Goal: Transaction & Acquisition: Book appointment/travel/reservation

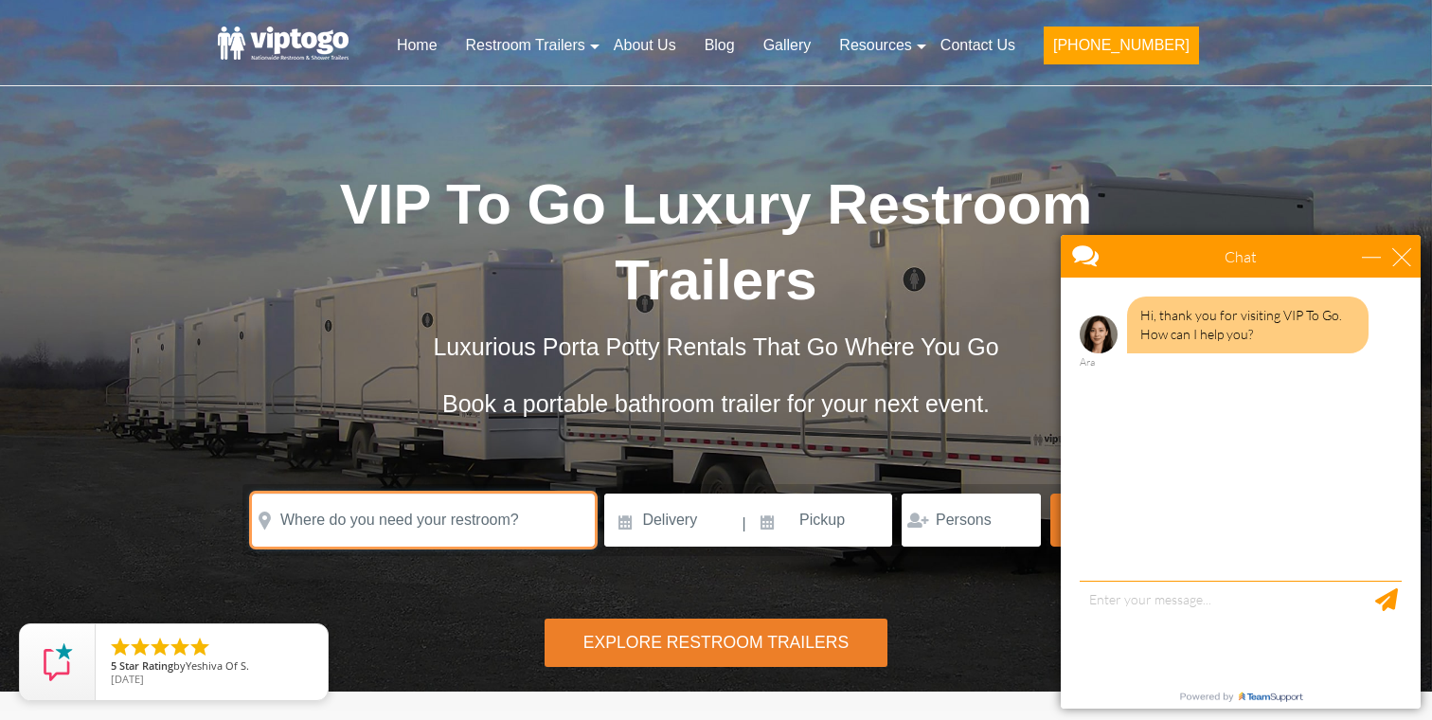
click at [410, 528] on input "text" at bounding box center [423, 519] width 343 height 53
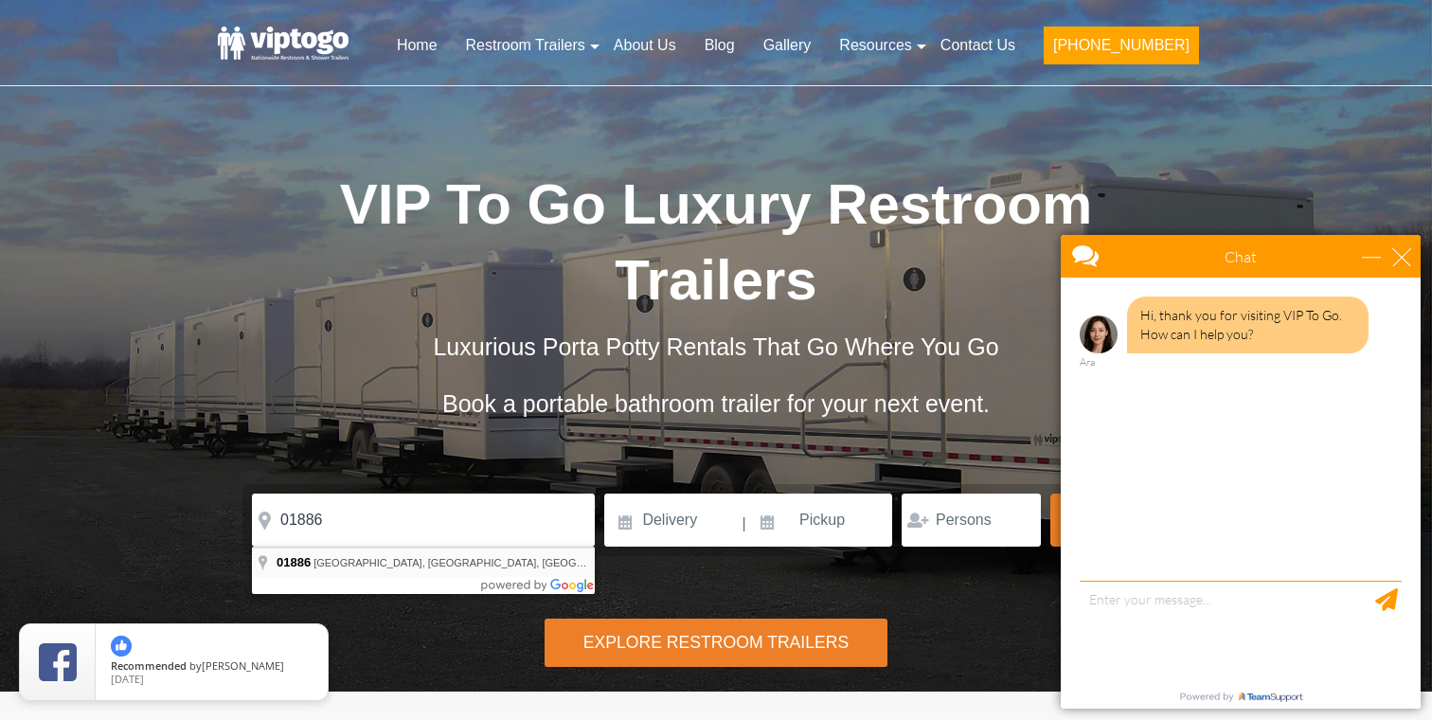
type input "[GEOGRAPHIC_DATA], [GEOGRAPHIC_DATA]"
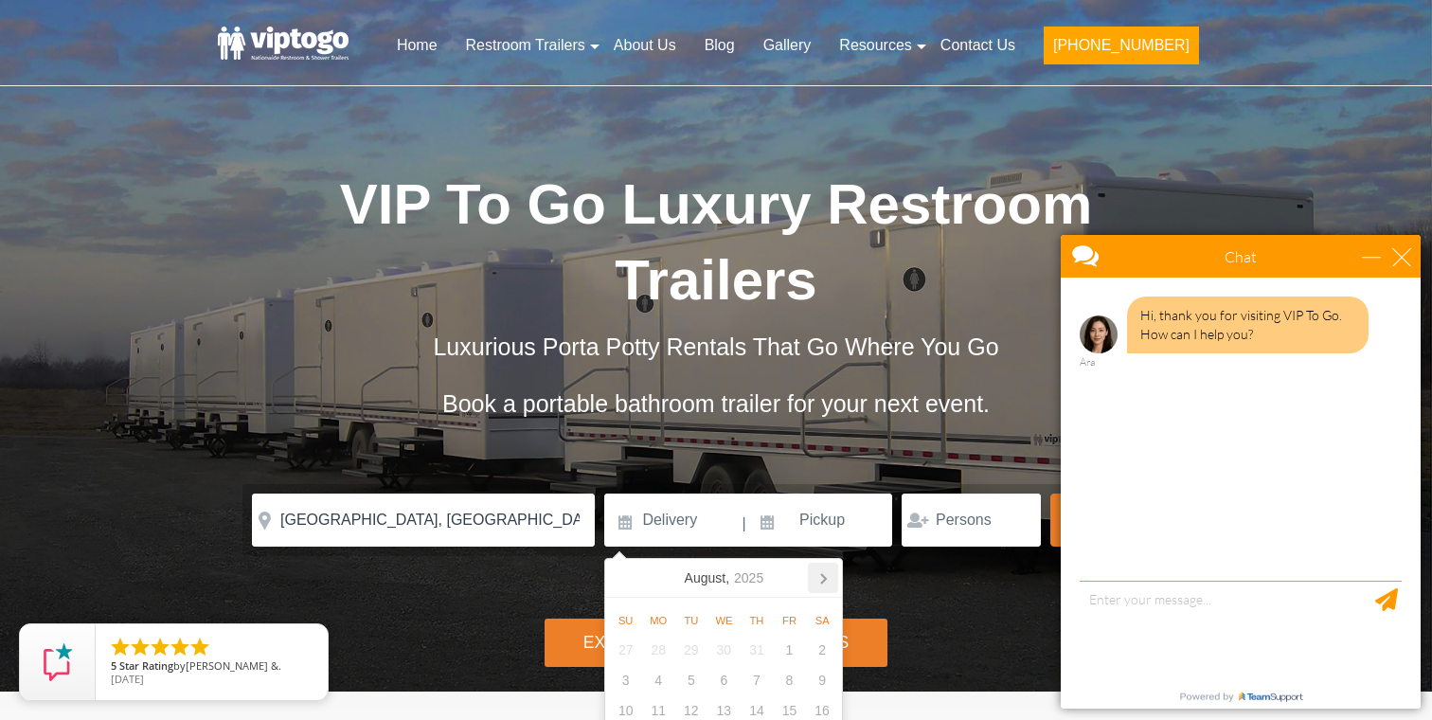
click at [821, 586] on icon at bounding box center [823, 578] width 30 height 30
click at [818, 653] on div "1" at bounding box center [822, 649] width 33 height 30
type input "[DATE]"
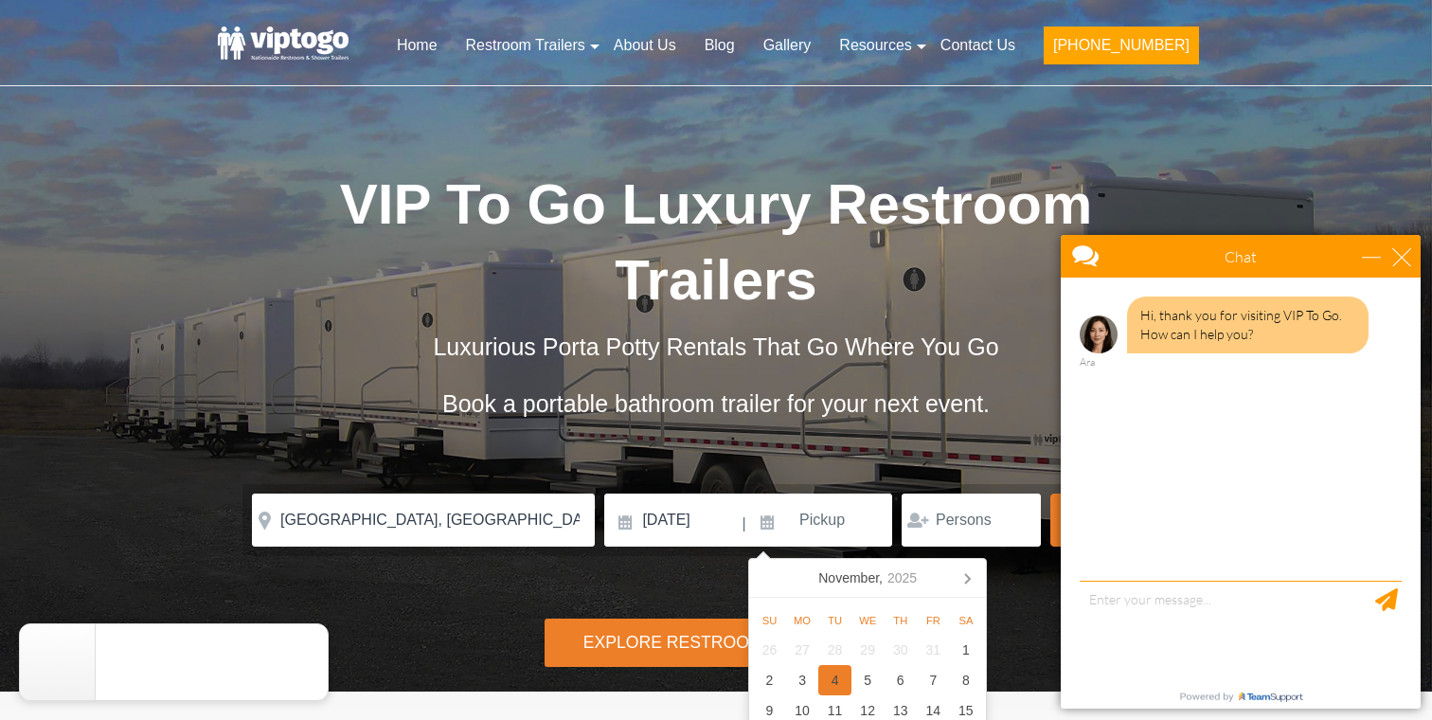
click at [838, 684] on div "4" at bounding box center [834, 680] width 33 height 30
type input "[DATE]"
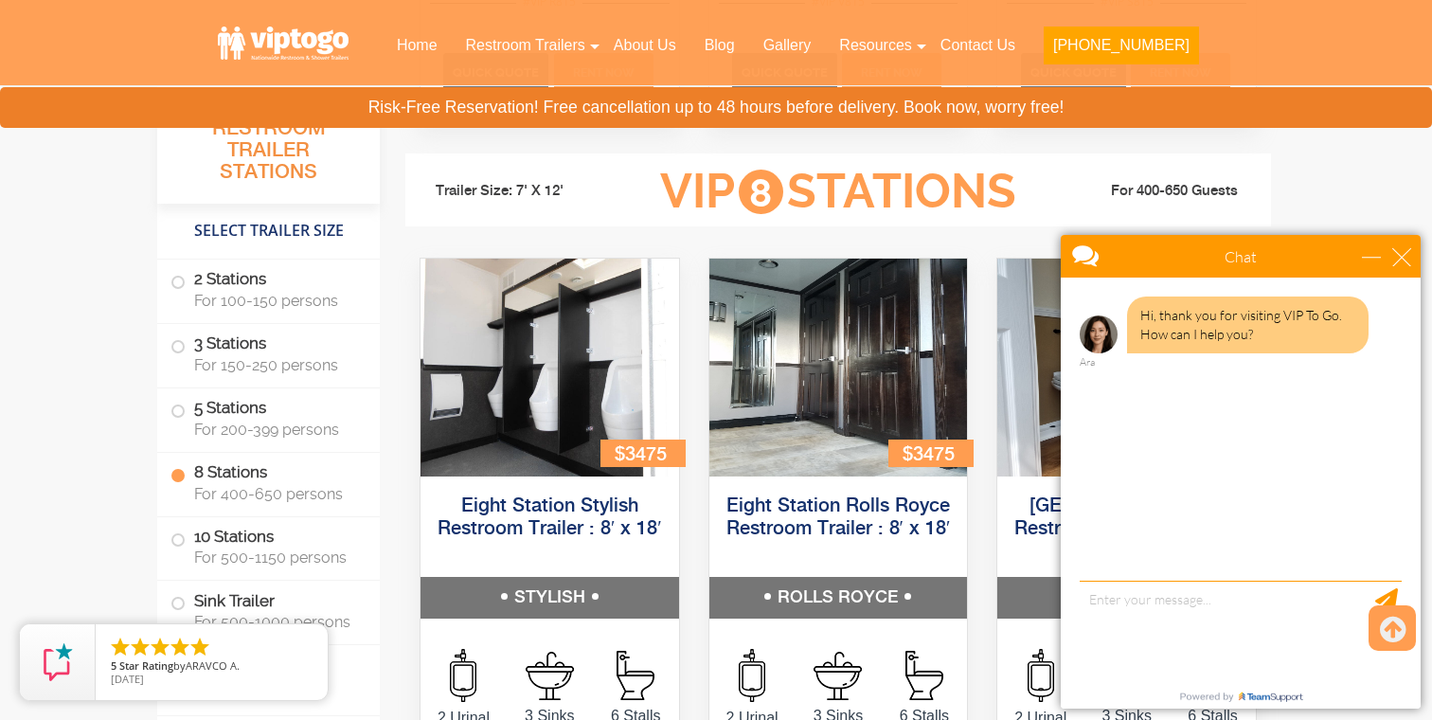
scroll to position [3527, 0]
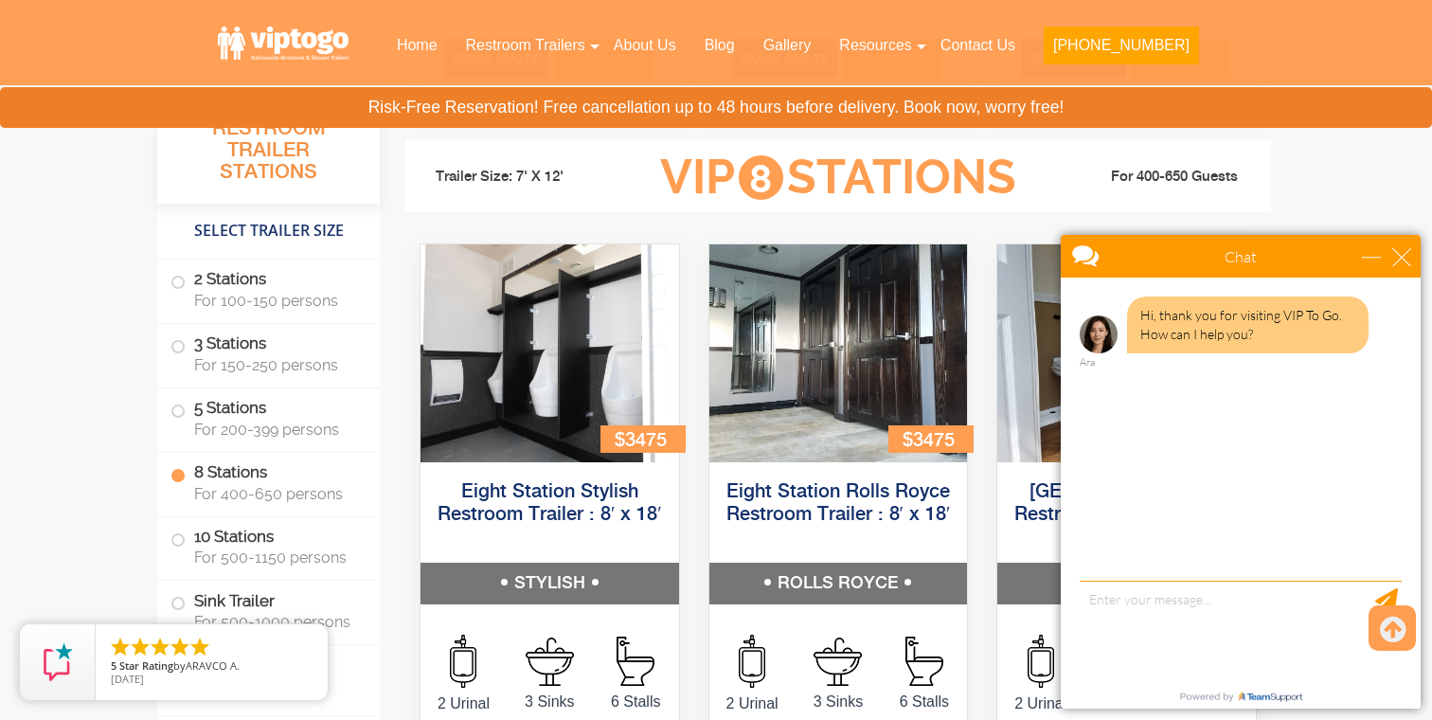
type input "500"
click at [1371, 257] on div "minimize" at bounding box center [1371, 256] width 19 height 19
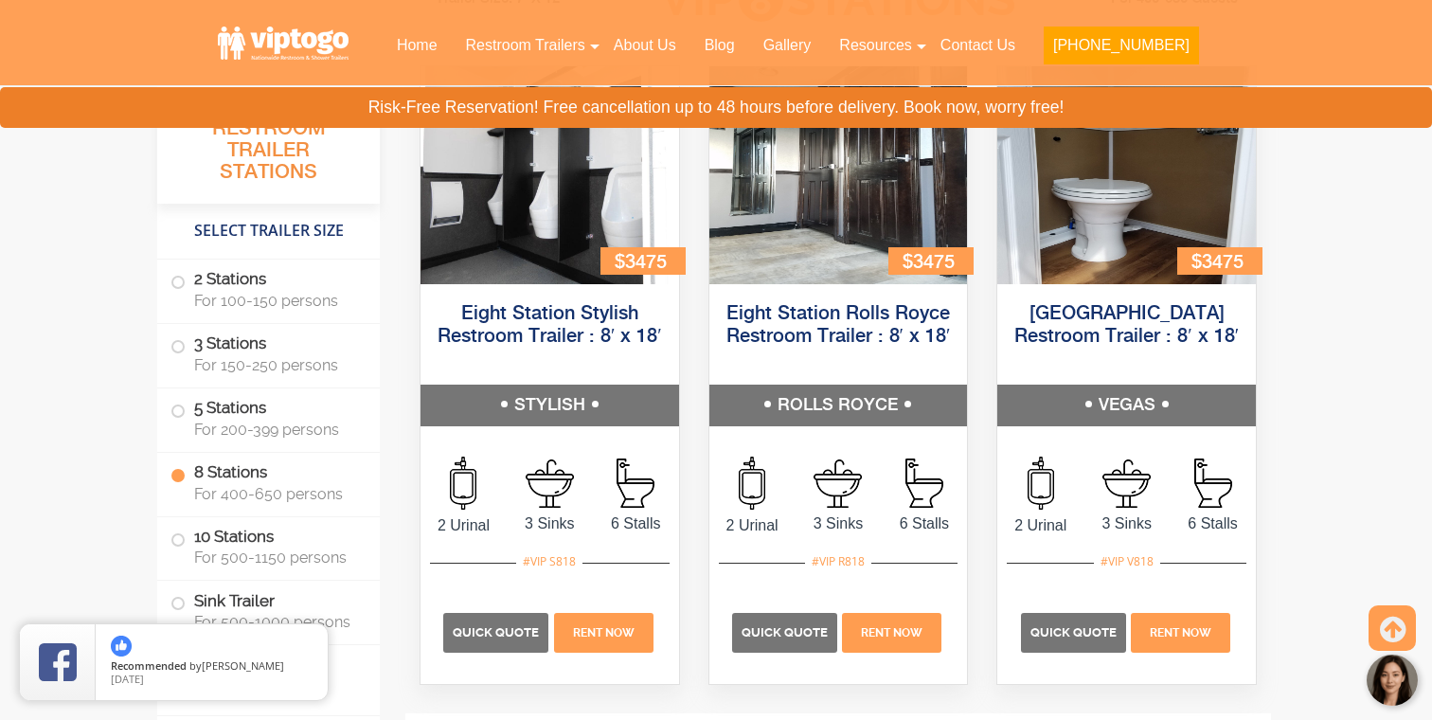
scroll to position [3708, 0]
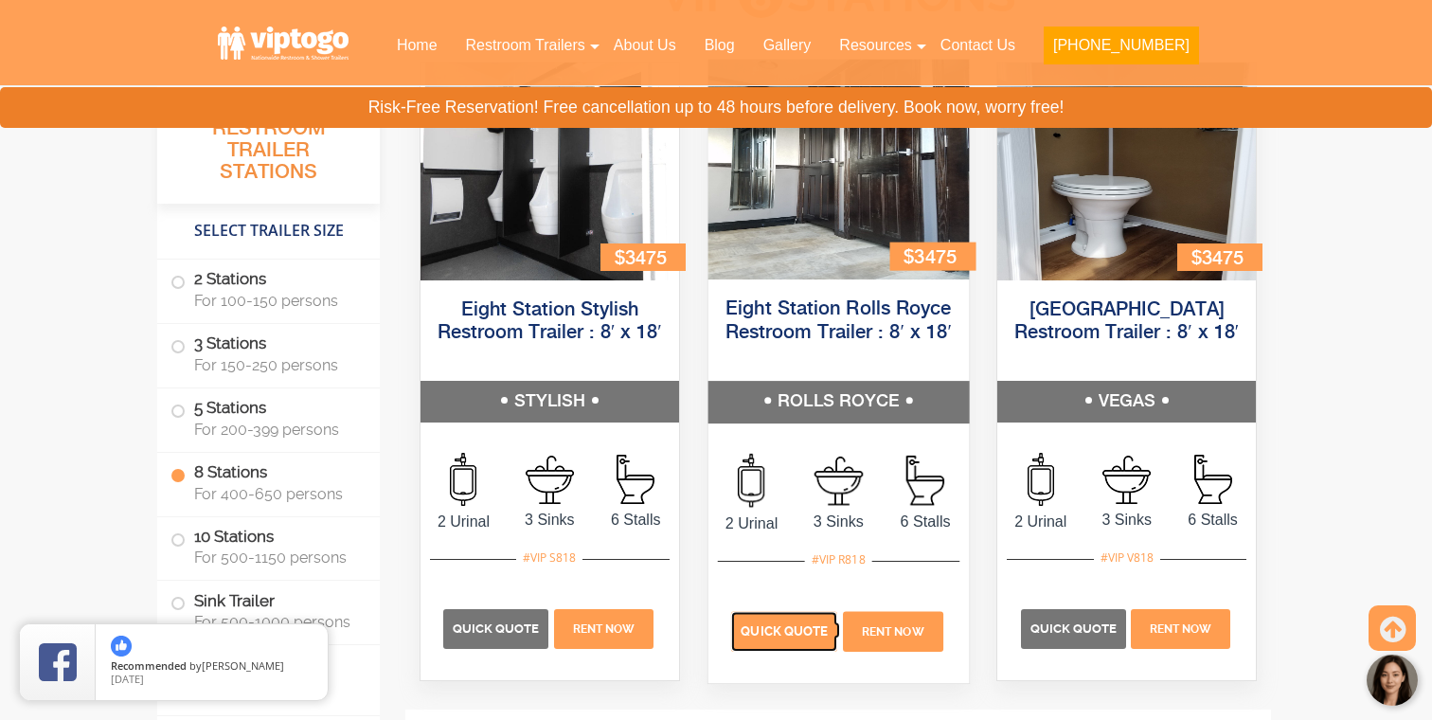
click at [773, 628] on span "Quick Quote" at bounding box center [784, 631] width 87 height 14
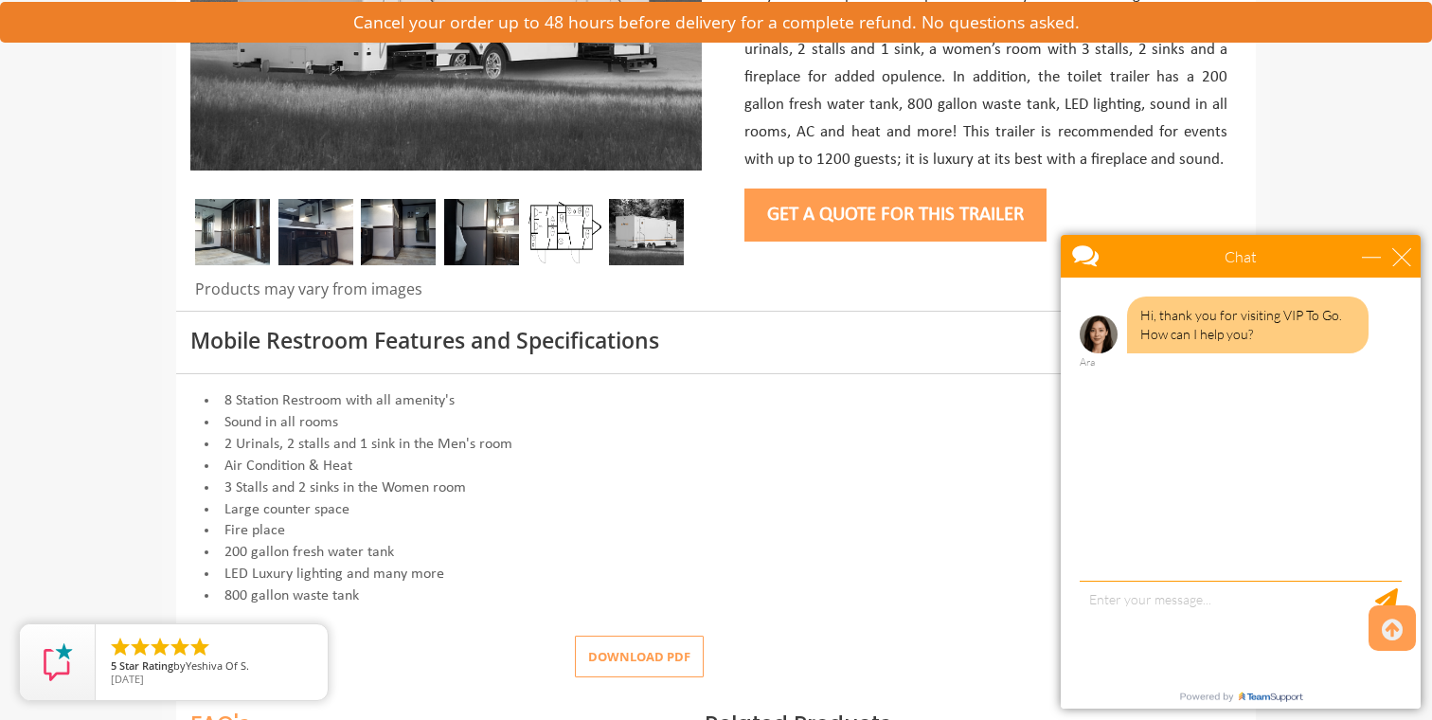
scroll to position [501, 0]
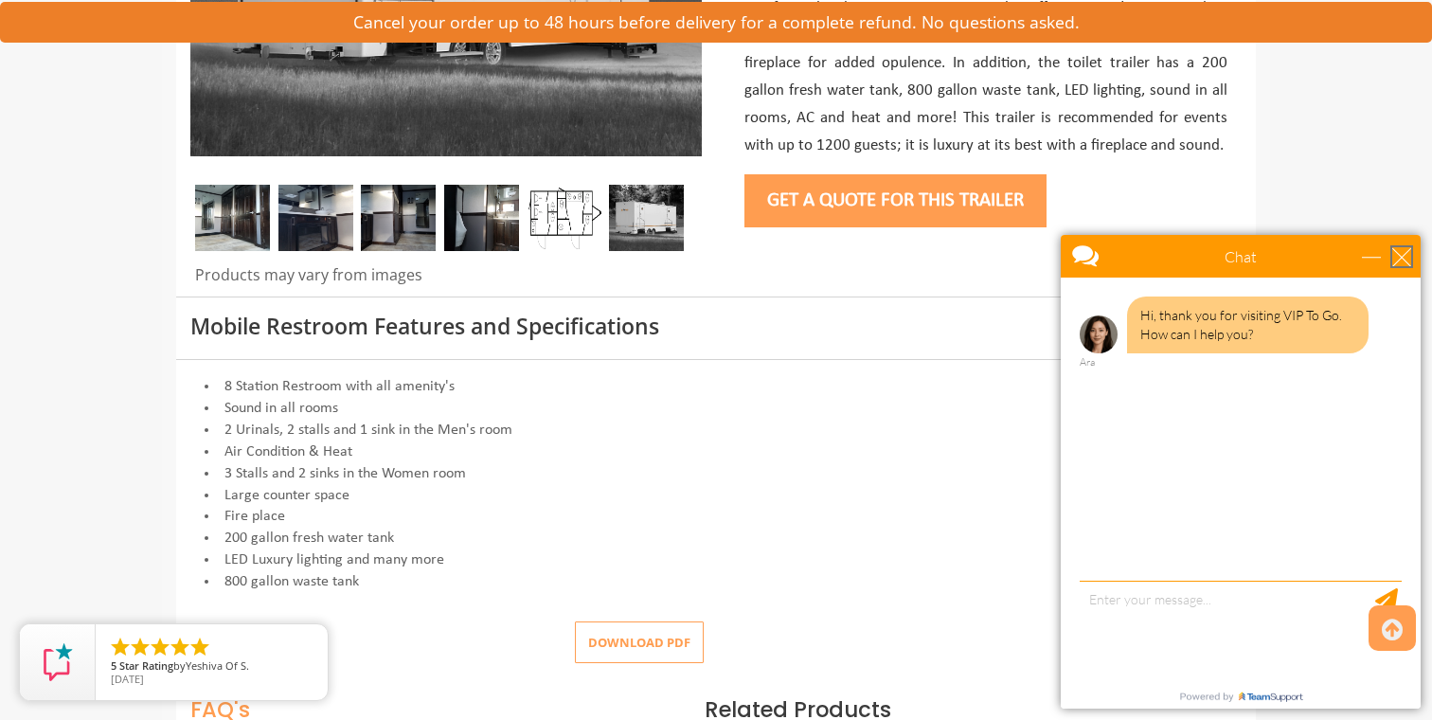
click at [1405, 258] on div "close" at bounding box center [1401, 256] width 19 height 19
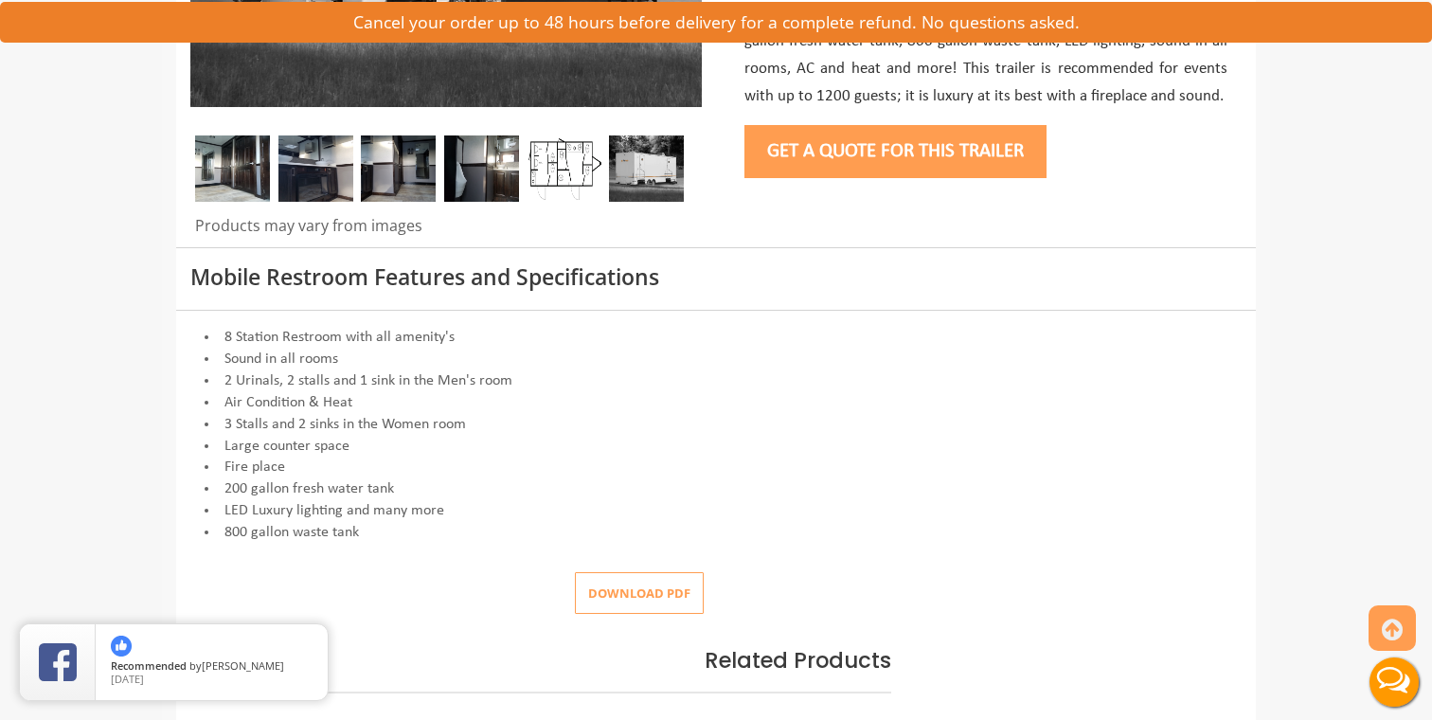
scroll to position [551, 0]
click at [923, 161] on button "Get a Quote for this Trailer" at bounding box center [895, 150] width 302 height 53
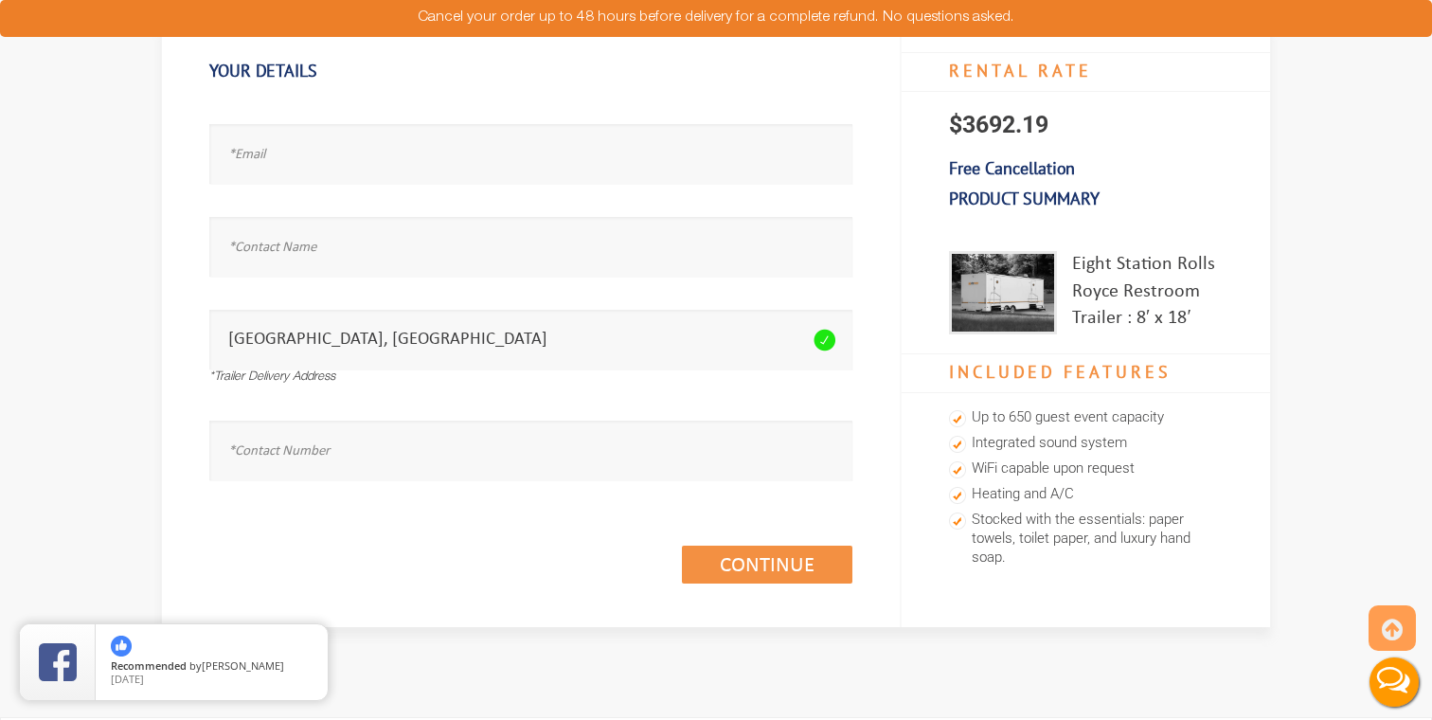
scroll to position [170, 0]
